Goal: Task Accomplishment & Management: Complete application form

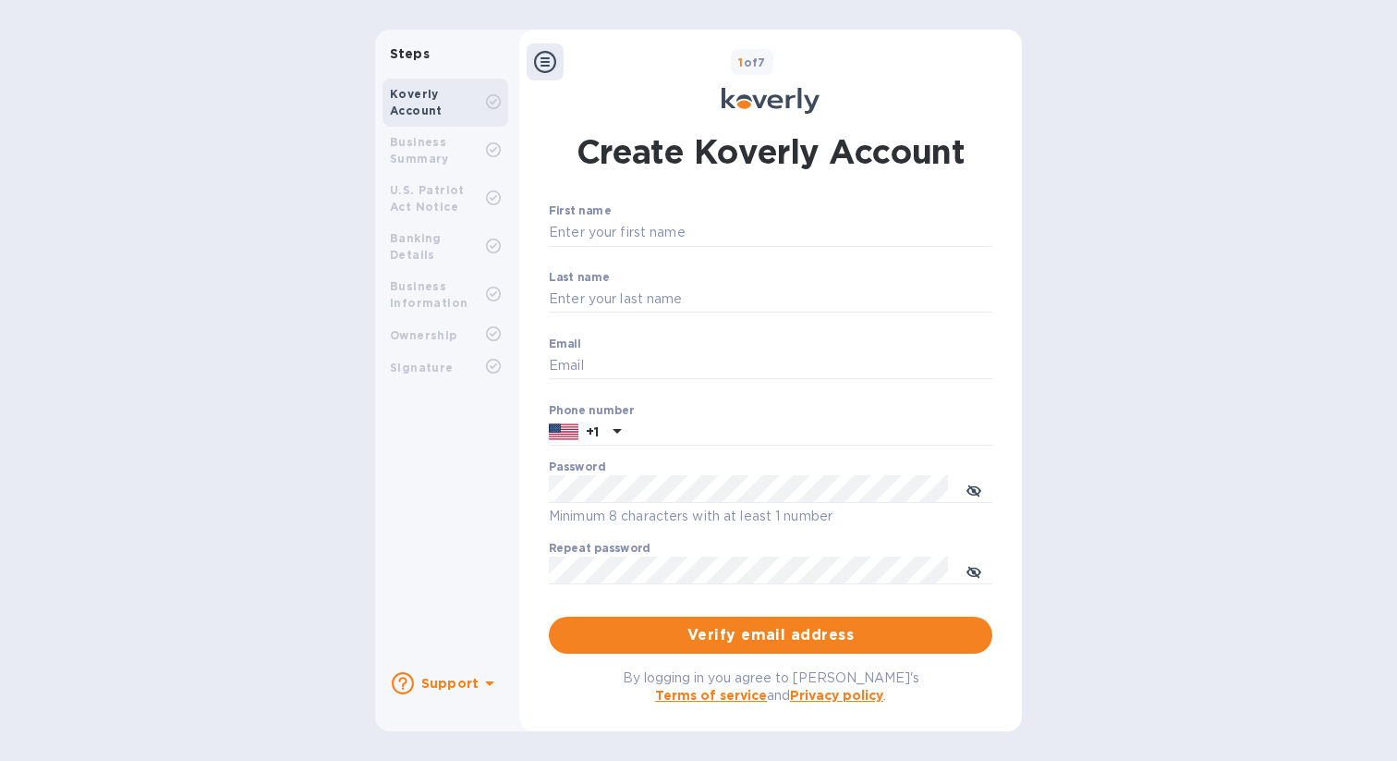
click at [434, 328] on b "Ownership" at bounding box center [423, 335] width 67 height 14
click at [544, 69] on icon at bounding box center [545, 62] width 22 height 22
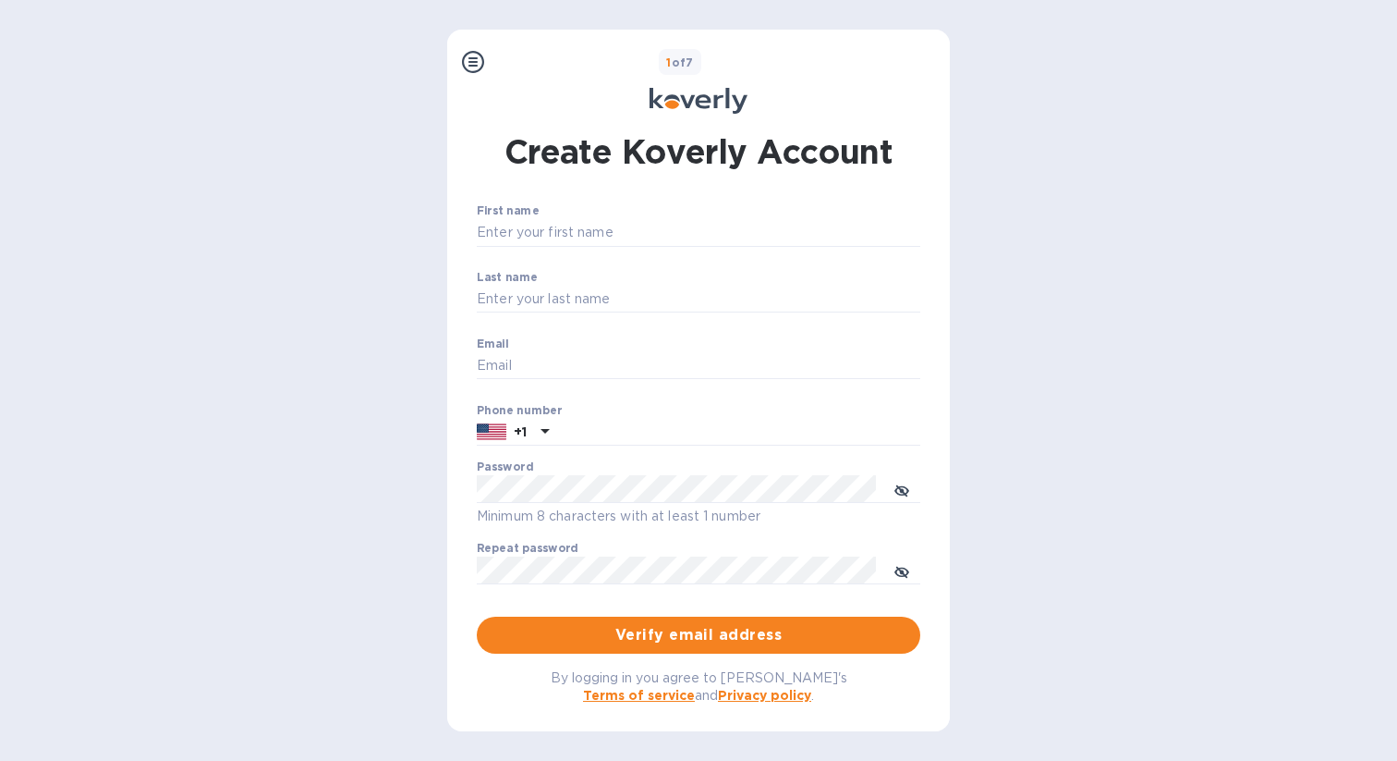
click at [544, 69] on div "1 of 7" at bounding box center [717, 62] width 451 height 27
click at [477, 63] on icon at bounding box center [473, 62] width 22 height 22
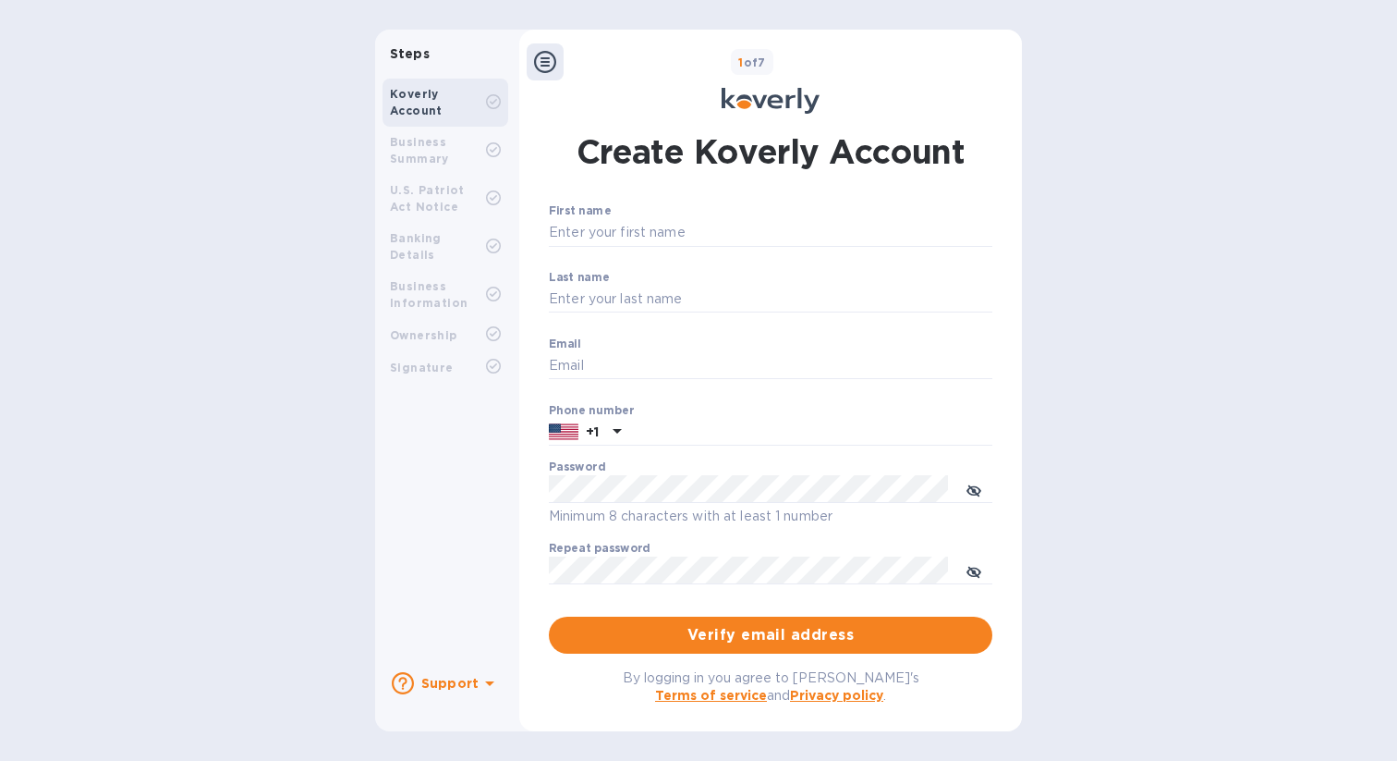
click at [1108, 75] on div "Steps Koverly Account Business Summary U.S. Patriot Act Notice Banking Details …" at bounding box center [698, 380] width 1397 height 701
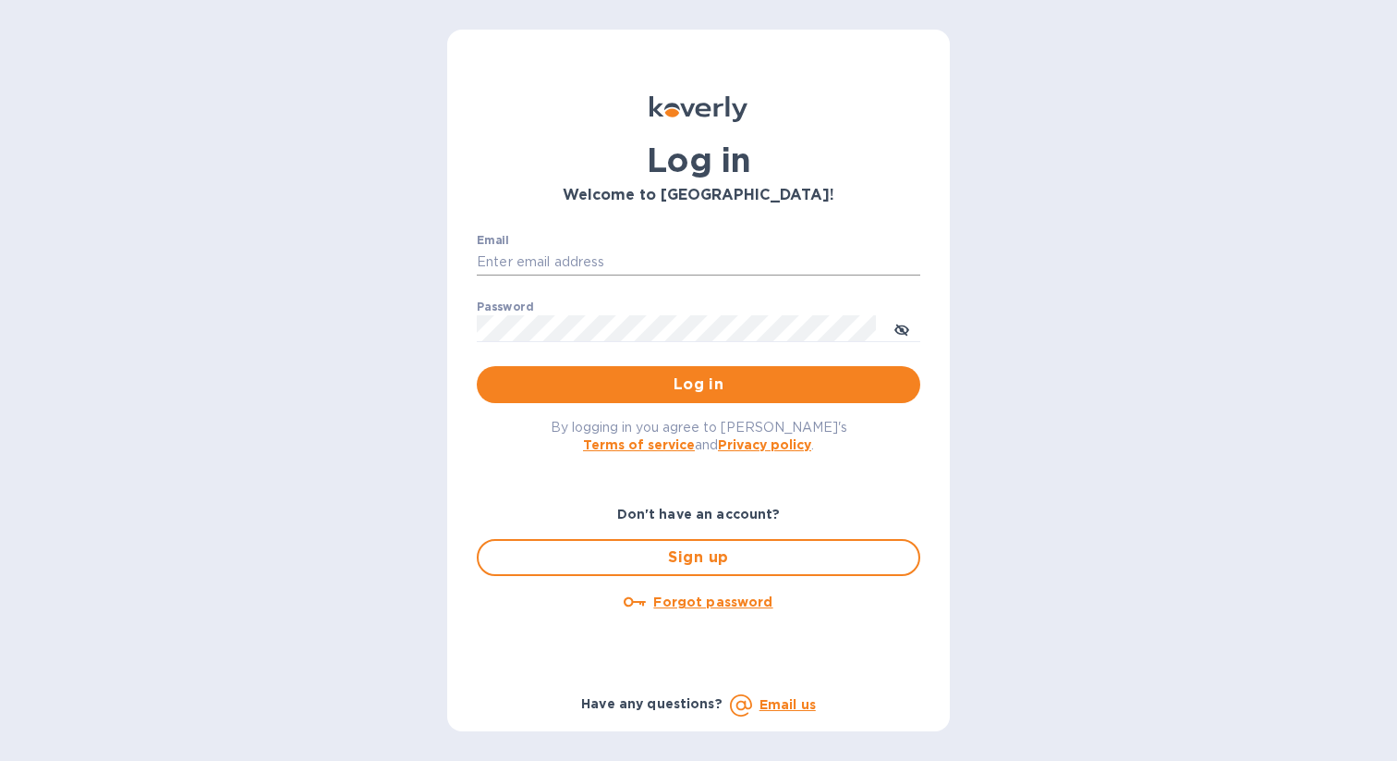
click at [600, 266] on input "Email" at bounding box center [699, 263] width 444 height 28
paste input "daniel.vargas@gapnvocc.com"
type input "daniel.vargas@gapnvocc.com"
